Goal: Task Accomplishment & Management: Use online tool/utility

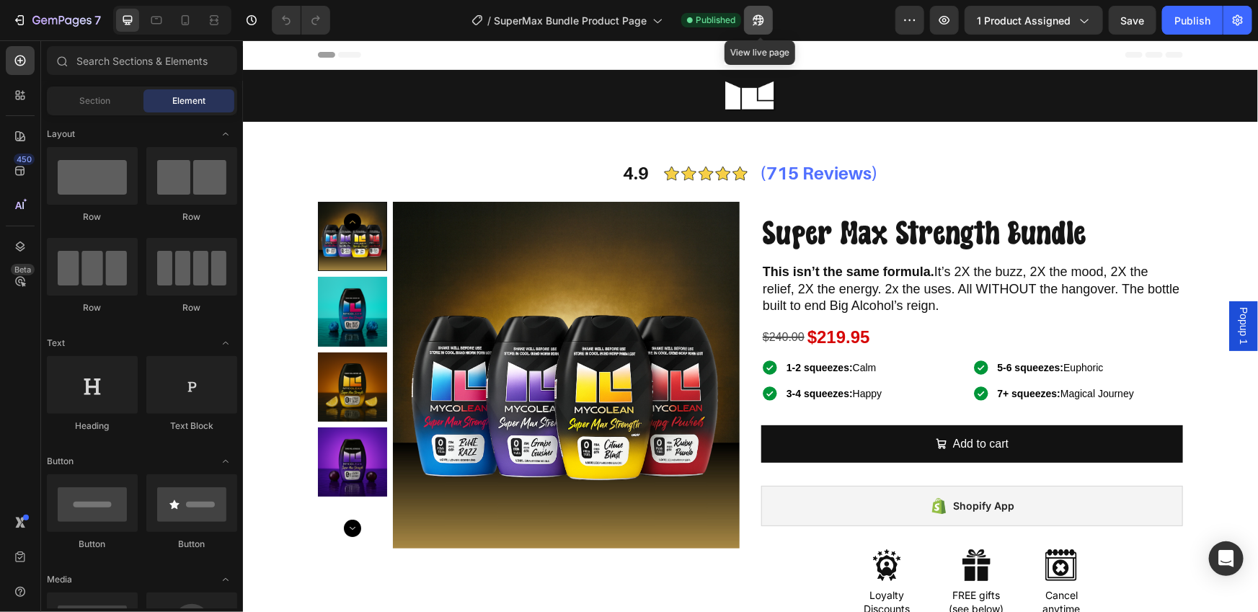
click at [762, 20] on icon "button" at bounding box center [758, 20] width 11 height 11
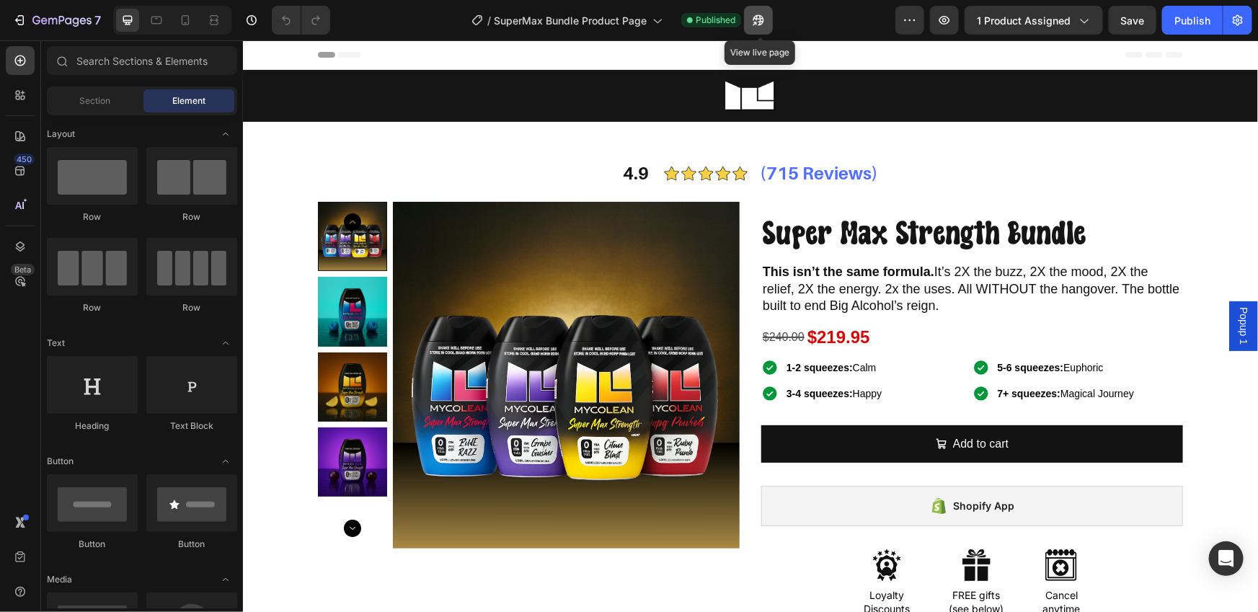
click at [762, 20] on icon "button" at bounding box center [758, 20] width 11 height 11
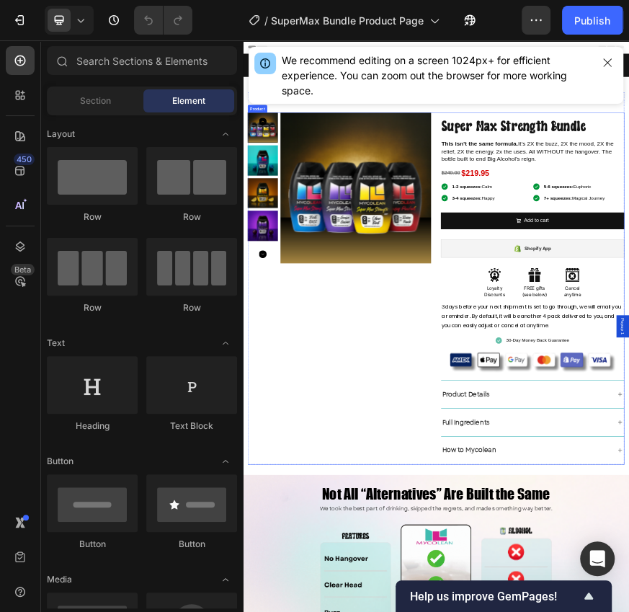
click at [461, 611] on div "Product Images" at bounding box center [459, 596] width 411 height 788
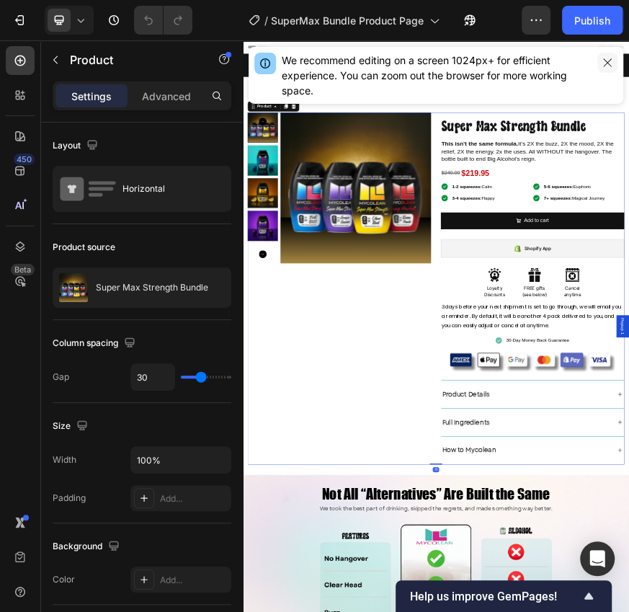
click at [605, 63] on icon "button" at bounding box center [608, 63] width 12 height 12
